Goal: Transaction & Acquisition: Purchase product/service

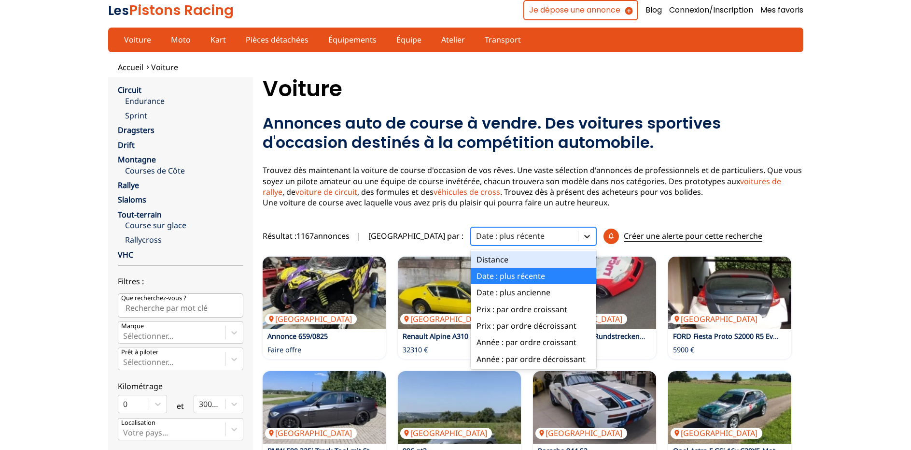
click at [584, 237] on icon at bounding box center [587, 236] width 6 height 3
click at [490, 307] on div "Prix : par ordre croissant" at bounding box center [534, 309] width 126 height 16
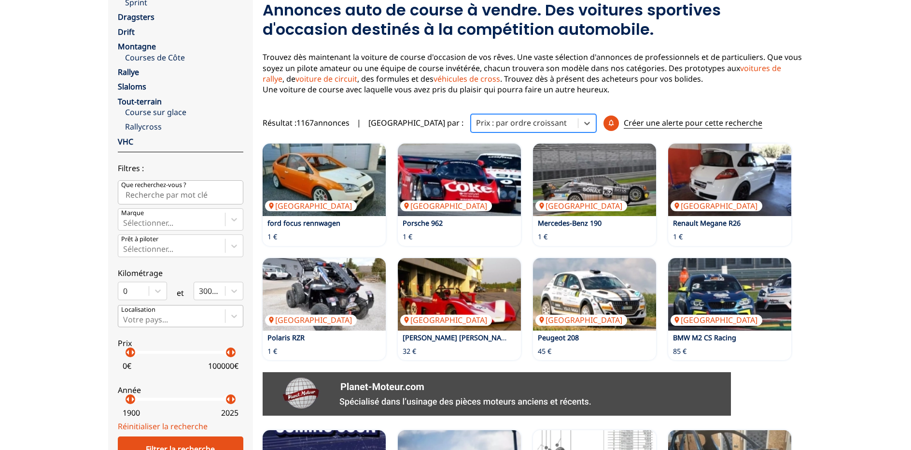
scroll to position [197, 0]
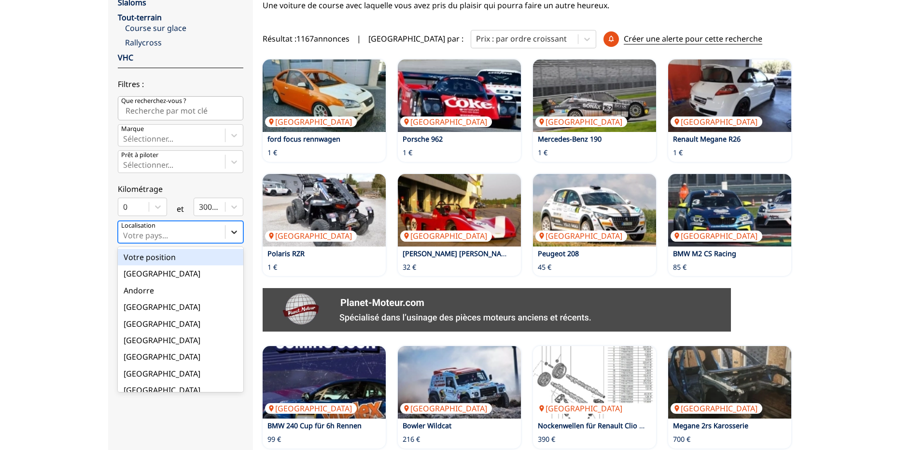
click at [234, 231] on icon at bounding box center [234, 232] width 10 height 10
click at [125, 231] on input "option Votre position focused, 1 of 18. 18 results available. Use Up and Down t…" at bounding box center [124, 235] width 2 height 9
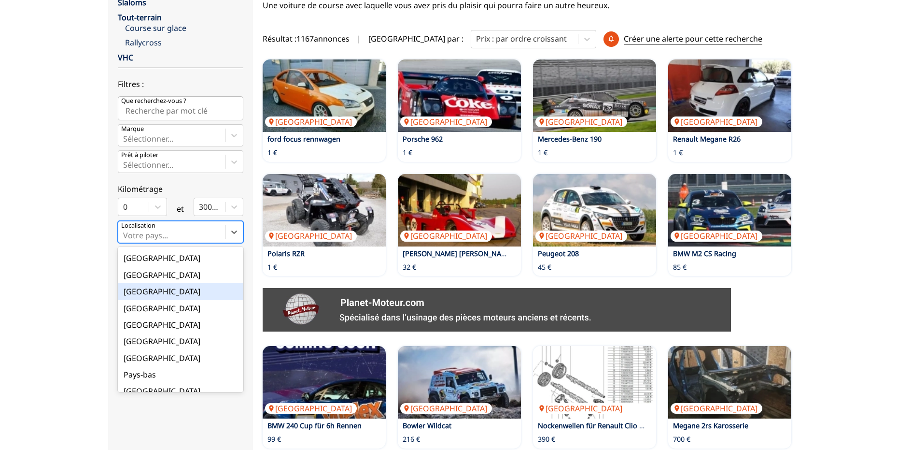
click at [166, 291] on div "[GEOGRAPHIC_DATA]" at bounding box center [181, 291] width 126 height 16
click at [125, 240] on input "option France focused, 9 of 18. 18 results available. Use Up and Down to choose…" at bounding box center [124, 235] width 2 height 9
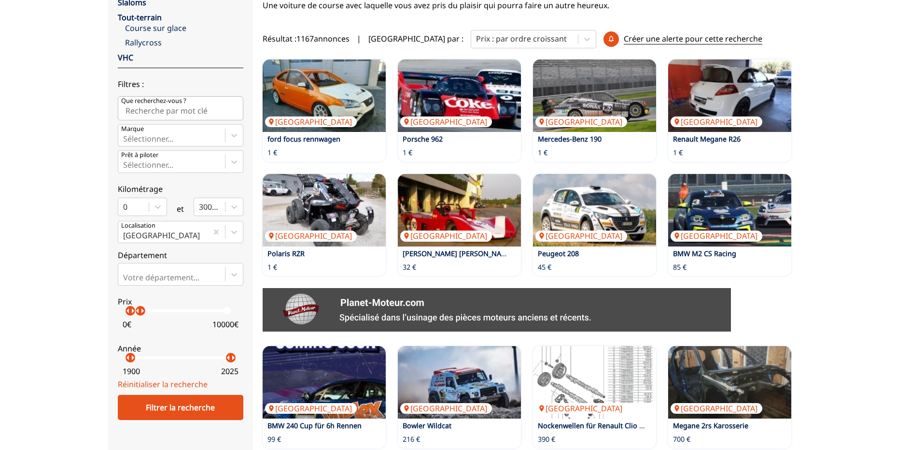
drag, startPoint x: 231, startPoint y: 310, endPoint x: 139, endPoint y: 310, distance: 91.8
click at [140, 311] on p "arrow_right" at bounding box center [143, 311] width 12 height 12
click at [166, 406] on div "Filtrer la recherche" at bounding box center [181, 407] width 126 height 25
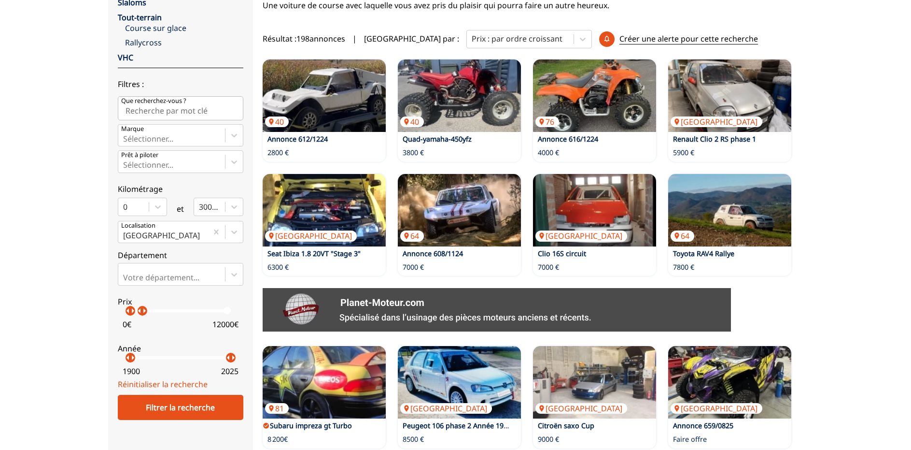
click at [142, 313] on p "arrow_right" at bounding box center [145, 311] width 12 height 12
click at [140, 313] on p "arrow_right" at bounding box center [143, 311] width 12 height 12
click at [162, 402] on div "Filtrer la recherche" at bounding box center [181, 407] width 126 height 25
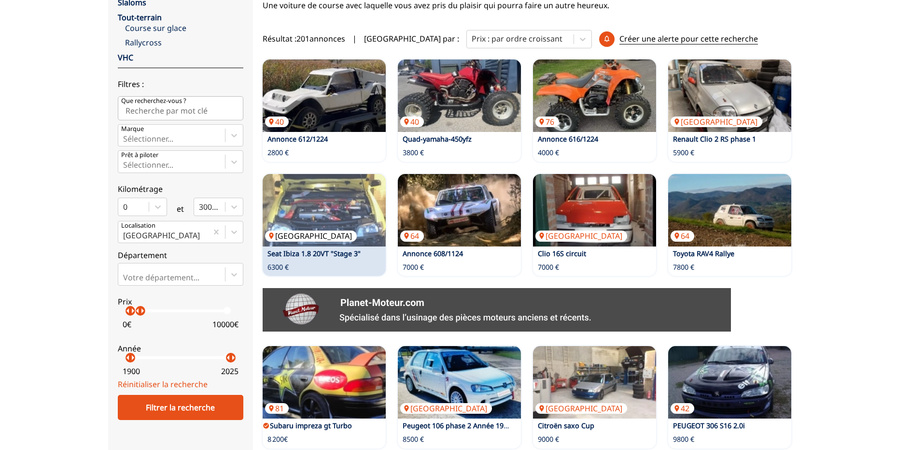
click at [326, 216] on img at bounding box center [324, 210] width 123 height 72
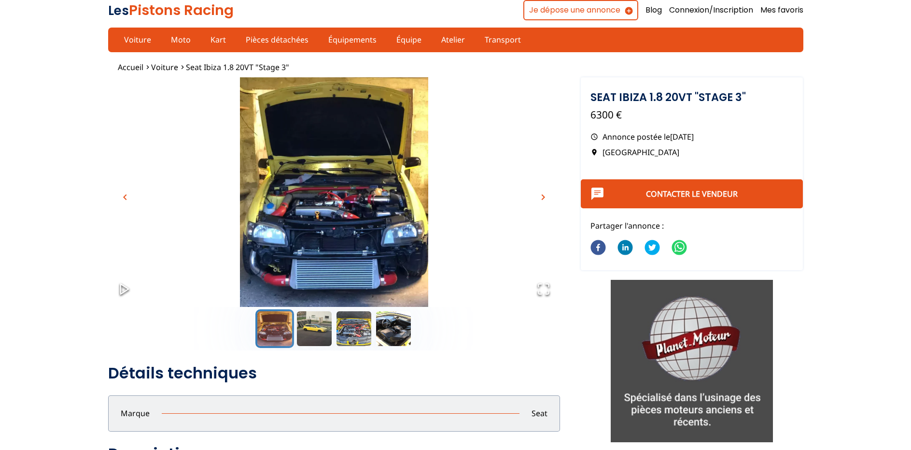
click at [543, 197] on span "chevron_right" at bounding box center [544, 197] width 12 height 12
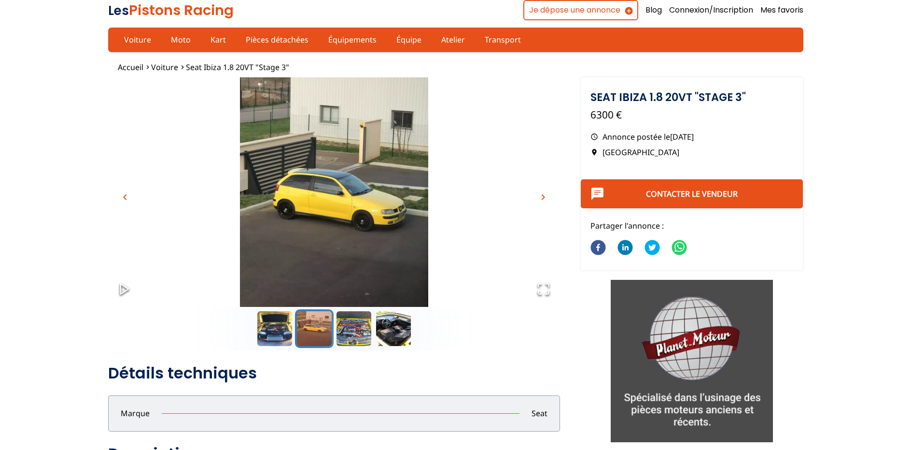
click at [543, 197] on span "chevron_right" at bounding box center [544, 197] width 12 height 12
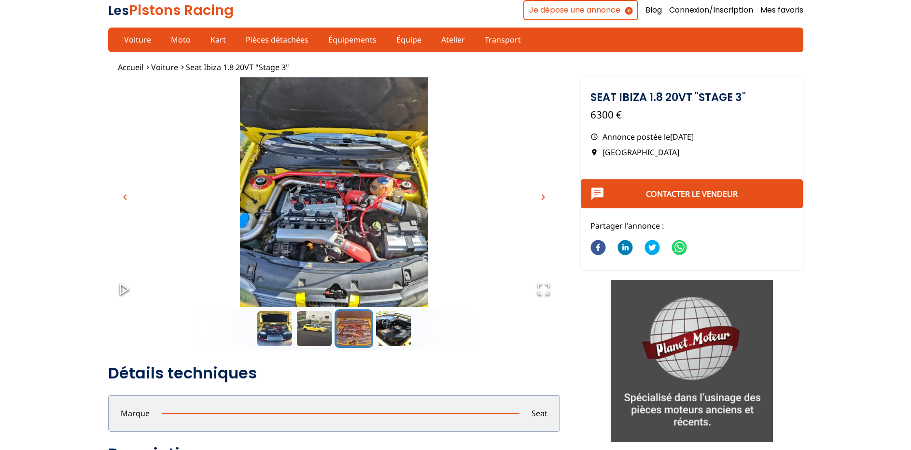
click at [543, 197] on span "chevron_right" at bounding box center [544, 197] width 12 height 12
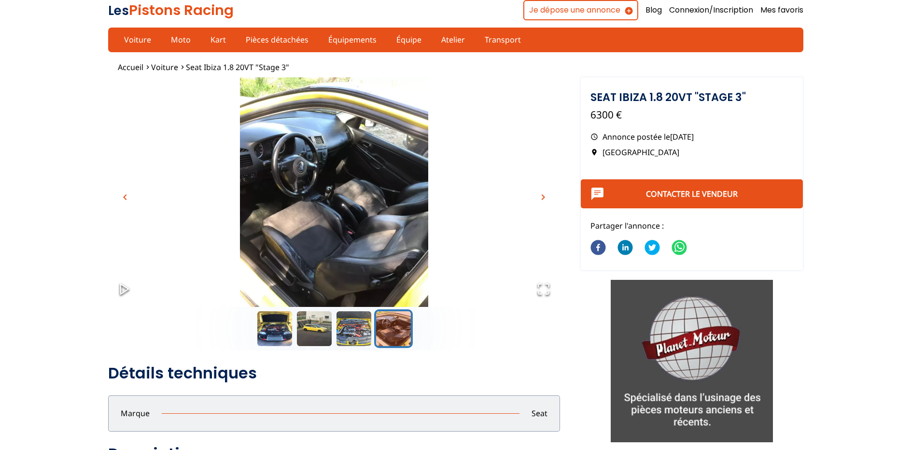
click at [543, 197] on span "chevron_right" at bounding box center [544, 197] width 12 height 12
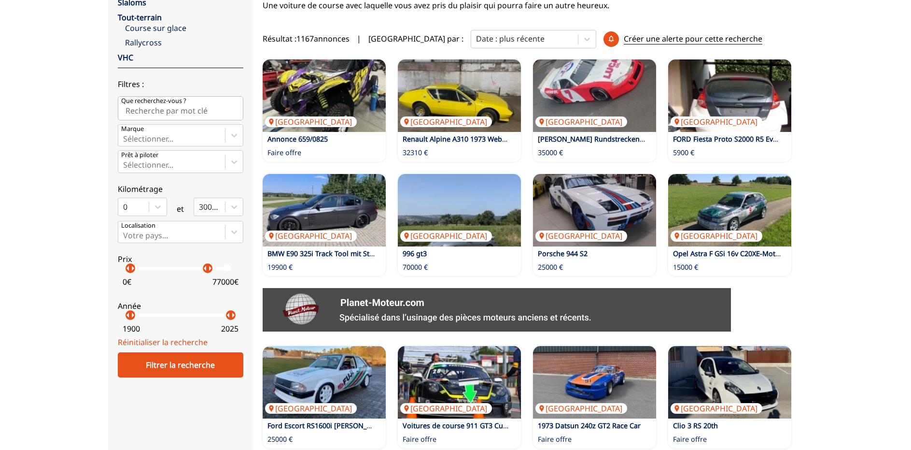
scroll to position [345, 0]
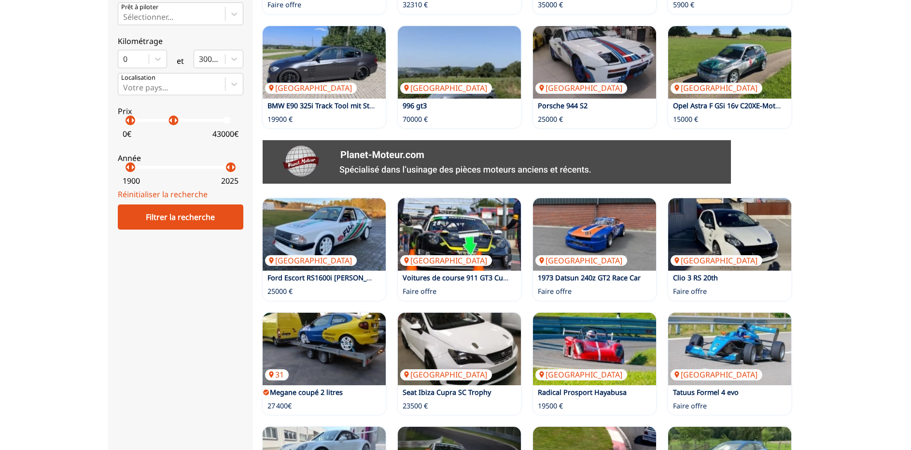
drag, startPoint x: 230, startPoint y: 268, endPoint x: 171, endPoint y: 268, distance: 58.4
click at [171, 268] on div "close Circuit Endurance Sprint Dragsters Drift Montagne Courses [PERSON_NAME] R…" at bounding box center [180, 186] width 145 height 908
drag, startPoint x: 172, startPoint y: 122, endPoint x: 141, endPoint y: 123, distance: 31.9
click at [141, 123] on p "arrow_right" at bounding box center [143, 120] width 12 height 12
click at [174, 213] on div "Filtrer la recherche" at bounding box center [181, 216] width 126 height 25
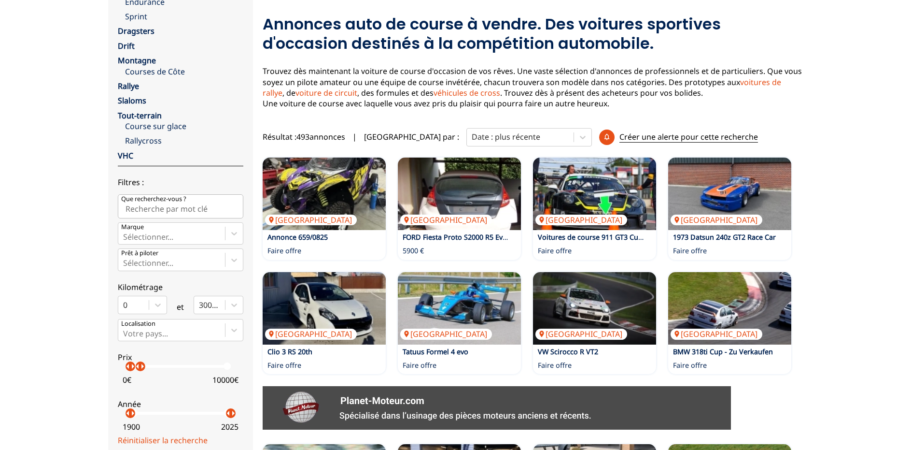
scroll to position [49, 0]
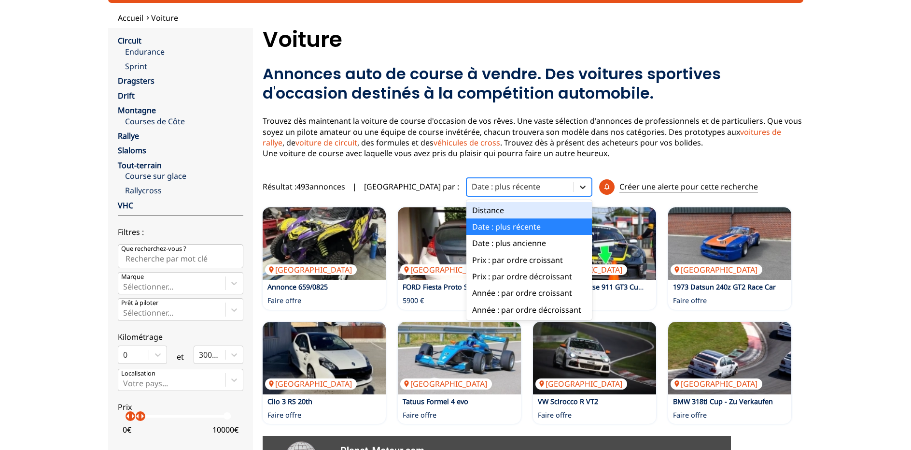
click at [578, 185] on icon at bounding box center [583, 187] width 10 height 10
click at [479, 258] on div "Prix : par ordre croissant" at bounding box center [530, 260] width 126 height 16
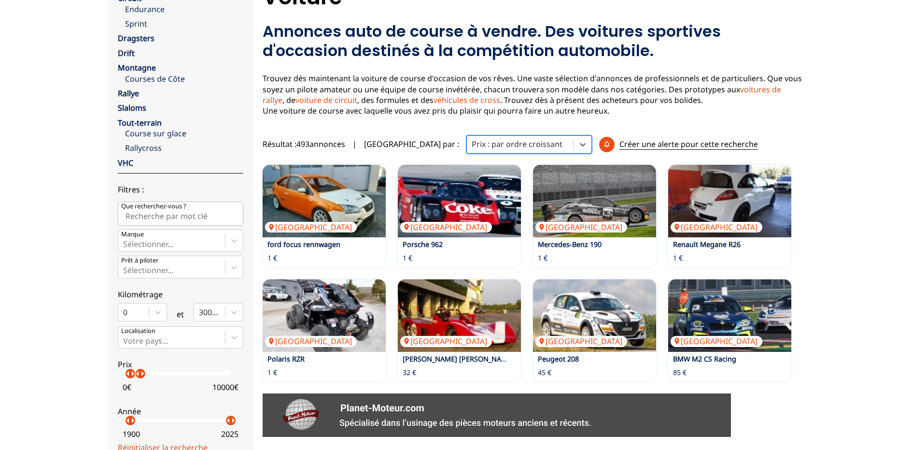
scroll to position [197, 0]
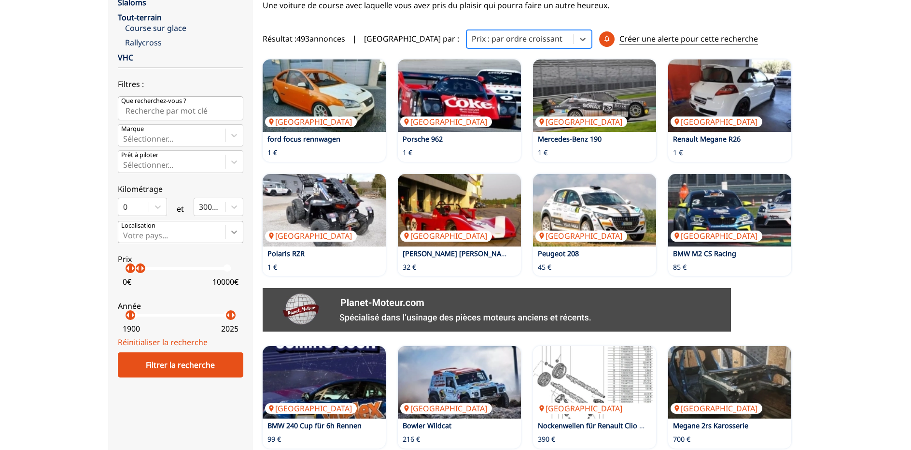
click at [232, 231] on icon at bounding box center [234, 231] width 6 height 3
click at [125, 231] on input "Votre pays..." at bounding box center [124, 235] width 2 height 9
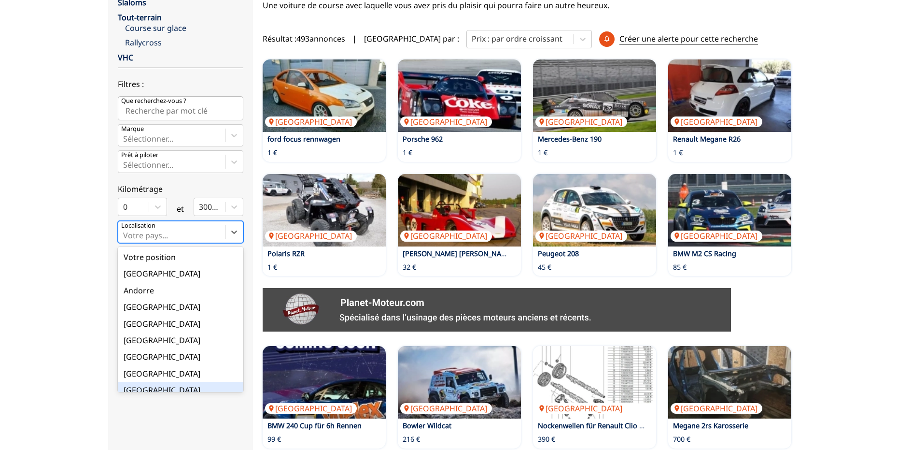
click at [172, 389] on div "[GEOGRAPHIC_DATA]" at bounding box center [181, 390] width 126 height 16
click at [125, 240] on input "option France focused, 9 of 18. 18 results available. Use Up and Down to choose…" at bounding box center [124, 235] width 2 height 9
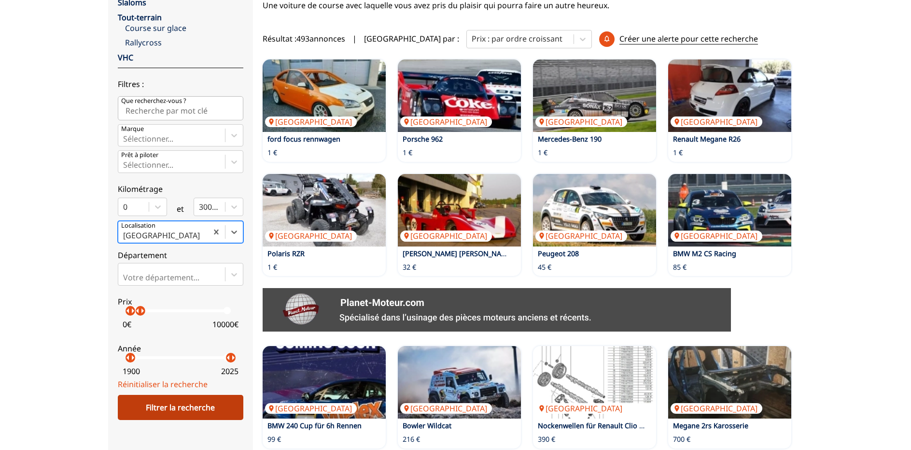
click at [185, 404] on div "Filtrer la recherche" at bounding box center [181, 407] width 126 height 25
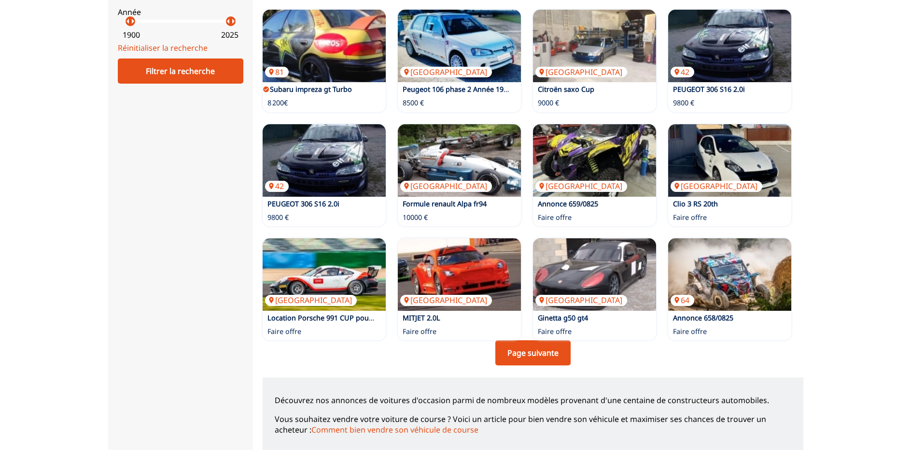
scroll to position [591, 0]
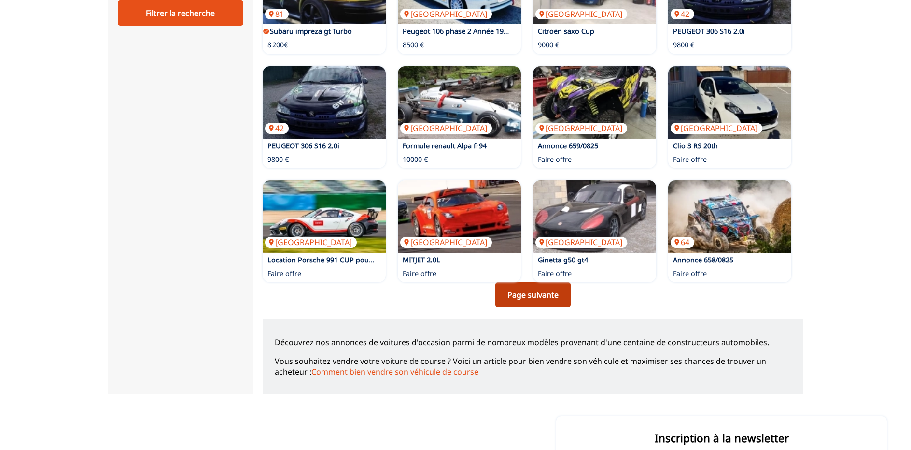
click at [525, 291] on link "Page suivante" at bounding box center [533, 294] width 75 height 25
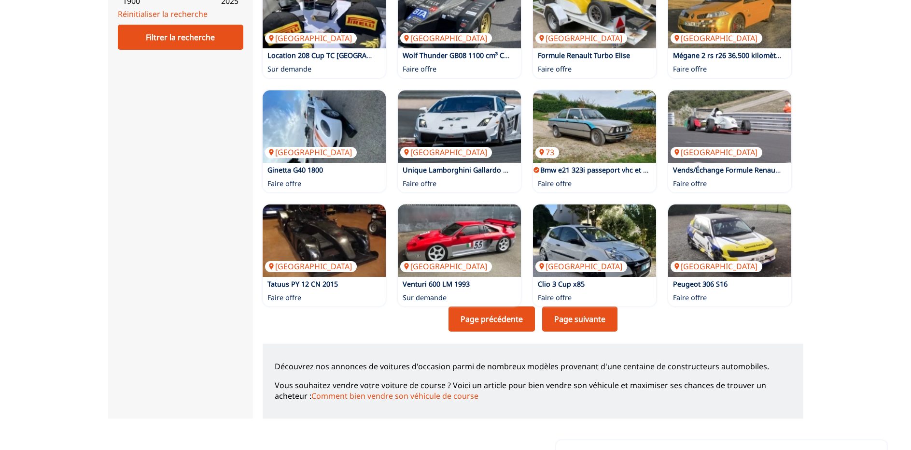
scroll to position [591, 0]
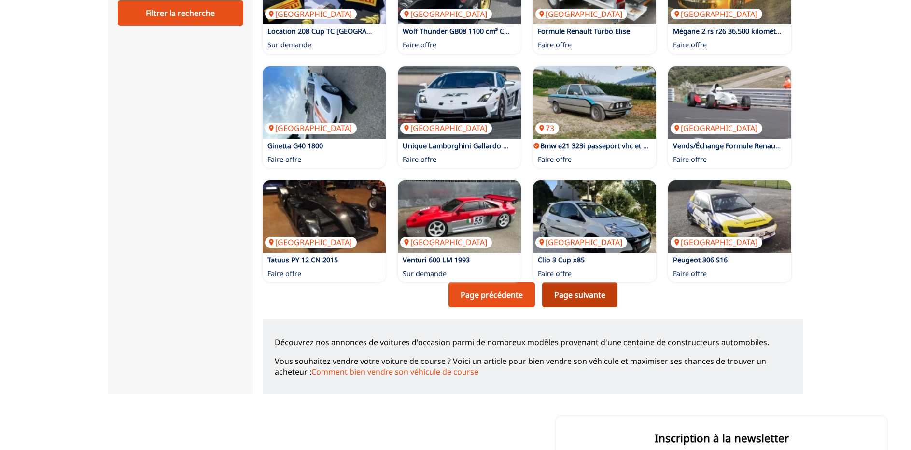
click at [581, 294] on link "Page suivante" at bounding box center [579, 294] width 75 height 25
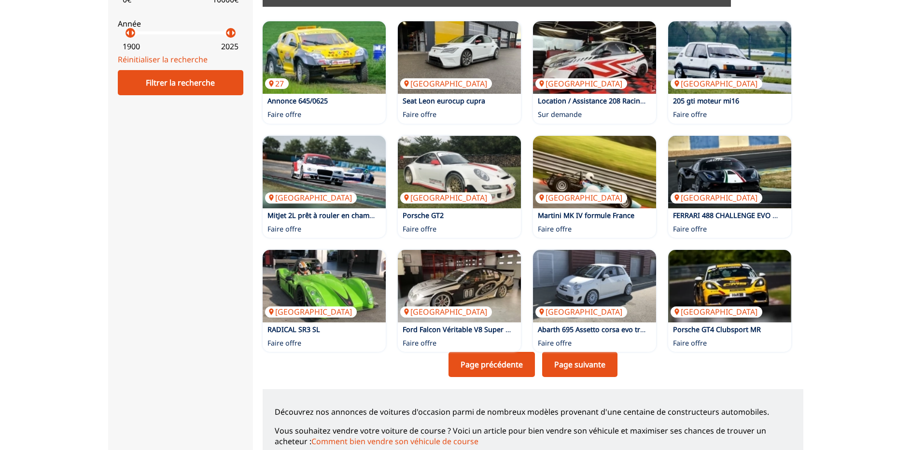
scroll to position [591, 0]
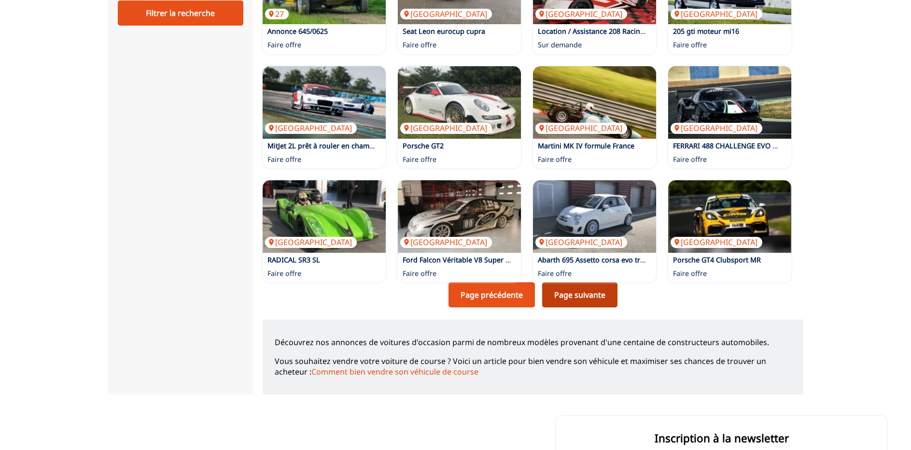
click at [581, 298] on link "Page suivante" at bounding box center [579, 294] width 75 height 25
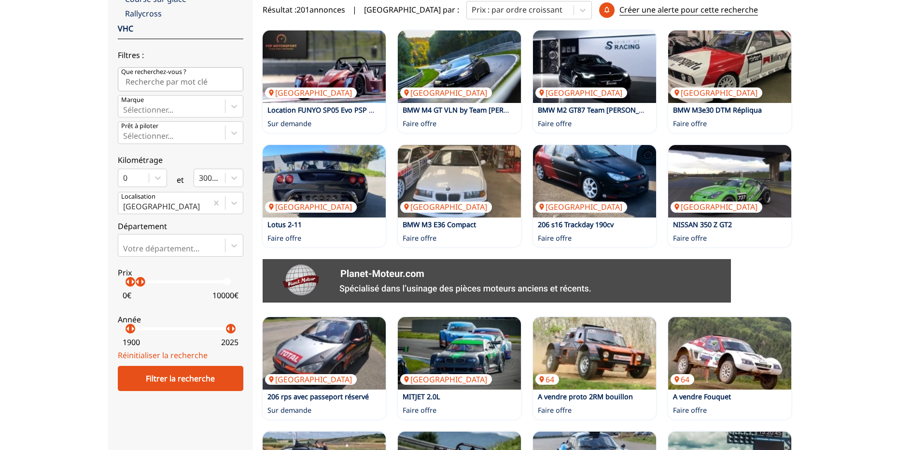
scroll to position [296, 0]
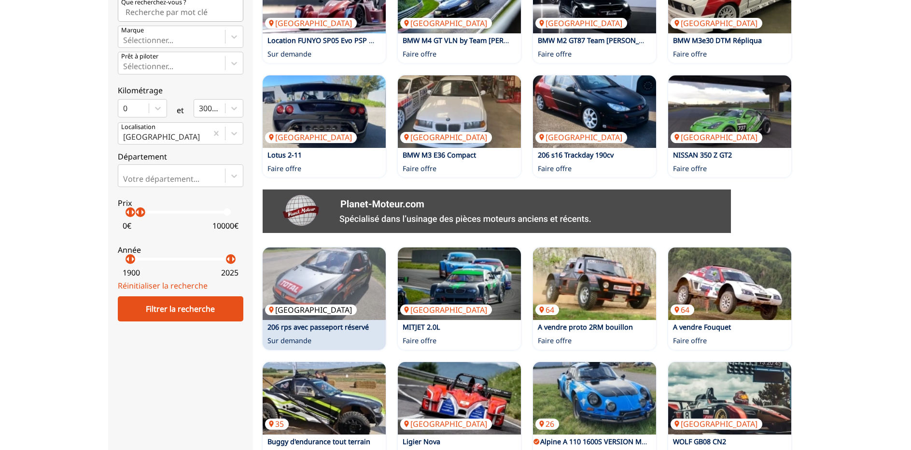
click at [302, 277] on img at bounding box center [324, 283] width 123 height 72
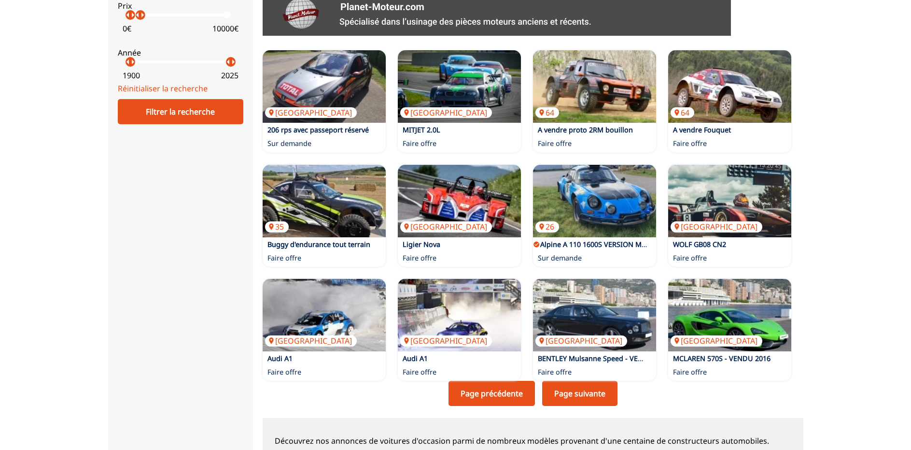
scroll to position [591, 0]
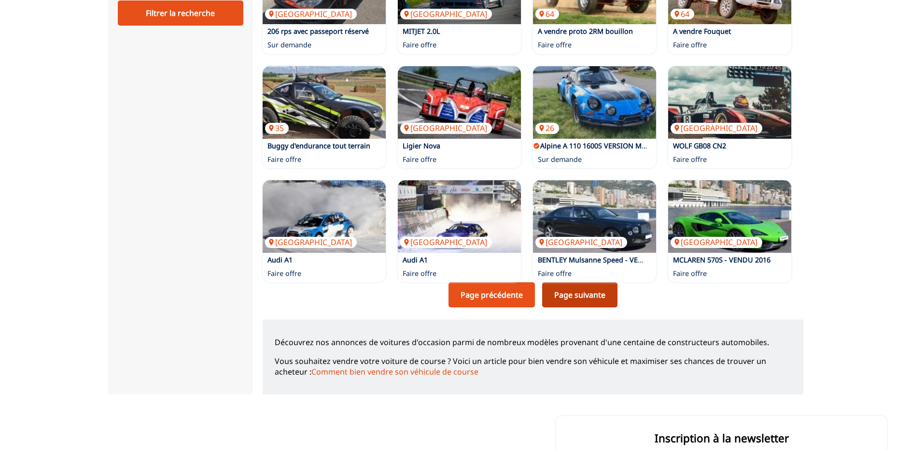
click at [574, 297] on link "Page suivante" at bounding box center [579, 294] width 75 height 25
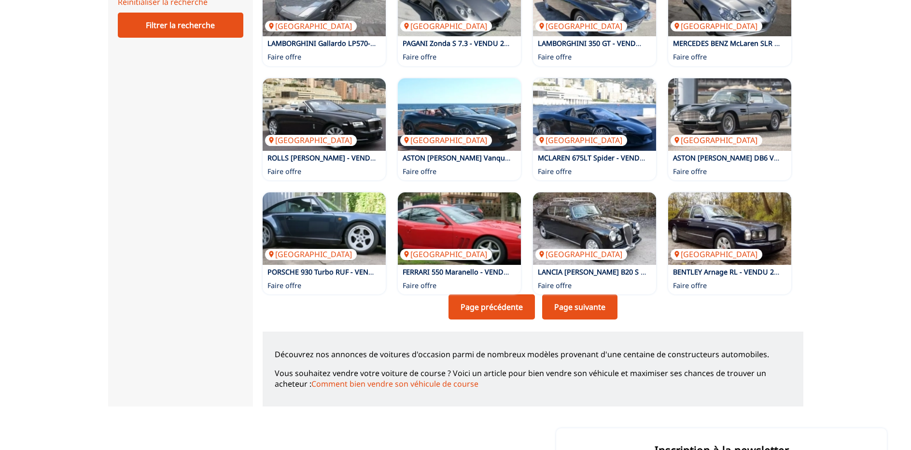
scroll to position [591, 0]
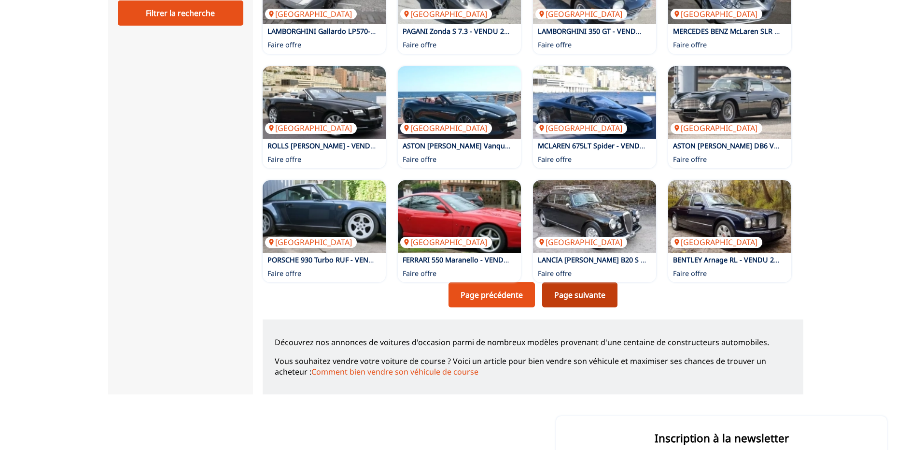
click at [571, 295] on link "Page suivante" at bounding box center [579, 294] width 75 height 25
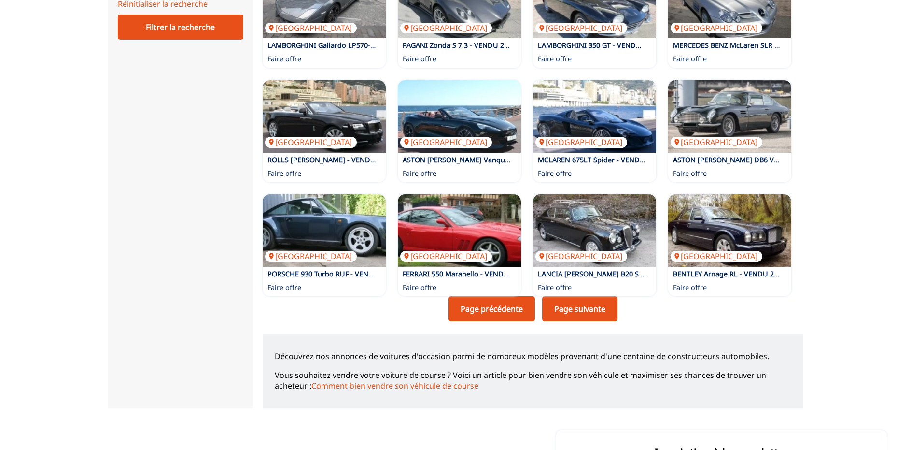
scroll to position [591, 0]
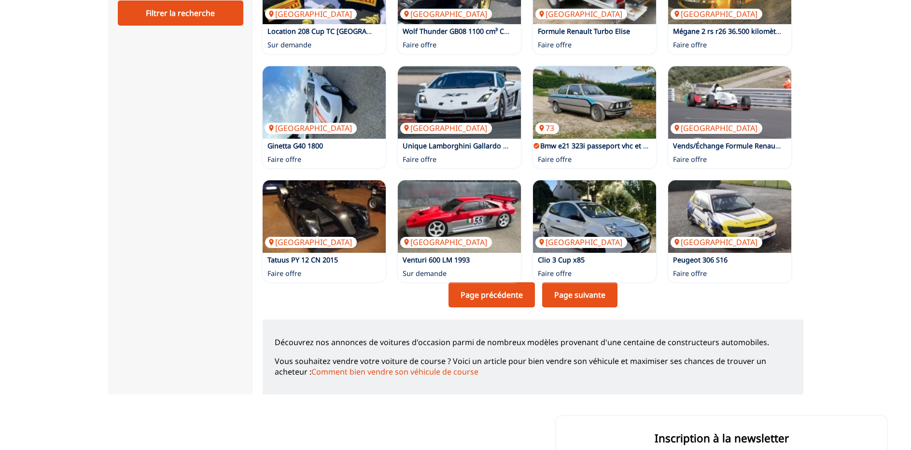
scroll to position [592, 0]
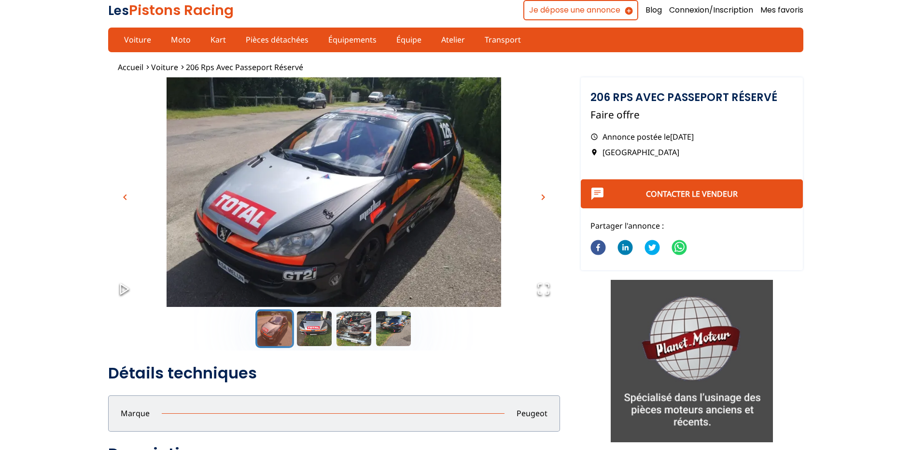
click at [543, 193] on span "chevron_right" at bounding box center [544, 197] width 12 height 12
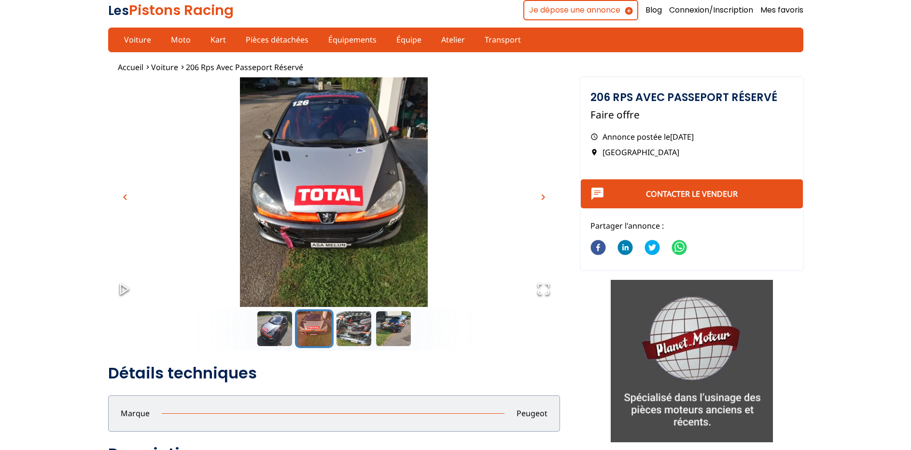
click at [543, 193] on span "chevron_right" at bounding box center [544, 197] width 12 height 12
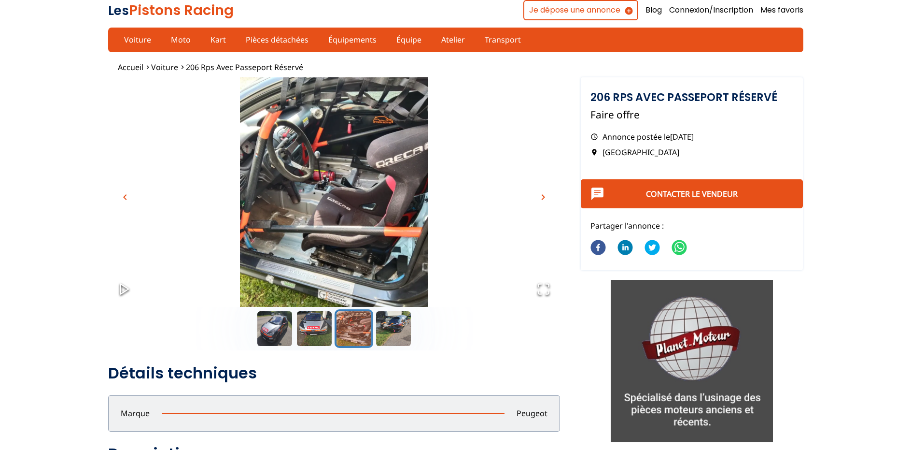
click at [543, 193] on span "chevron_right" at bounding box center [544, 197] width 12 height 12
